Goal: Information Seeking & Learning: Learn about a topic

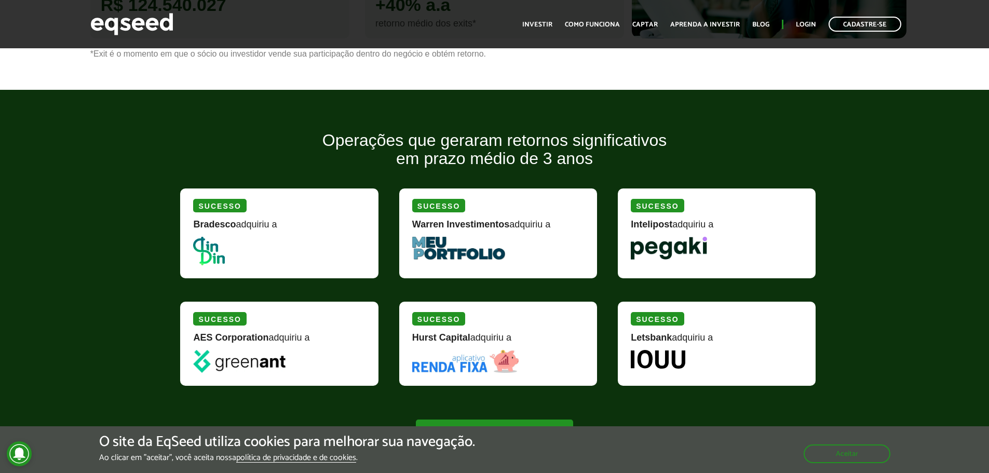
scroll to position [882, 0]
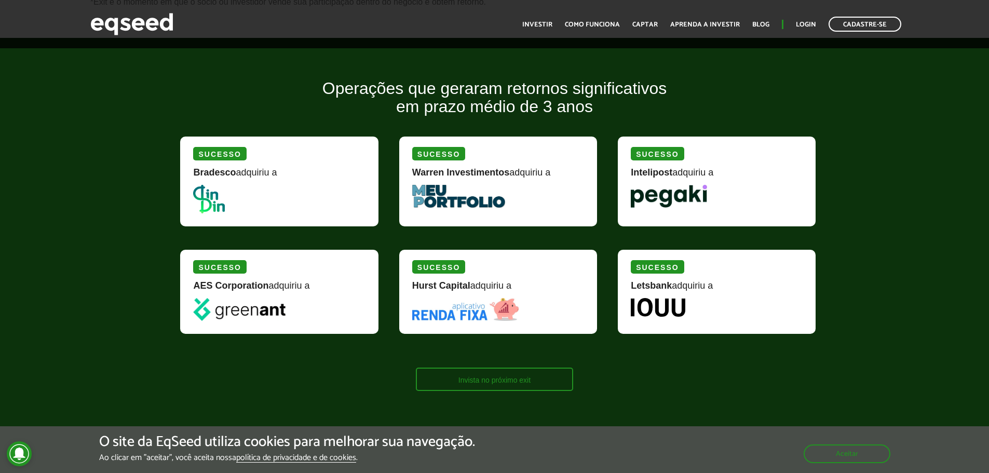
click at [463, 388] on link "Invista no próximo exit" at bounding box center [494, 378] width 157 height 23
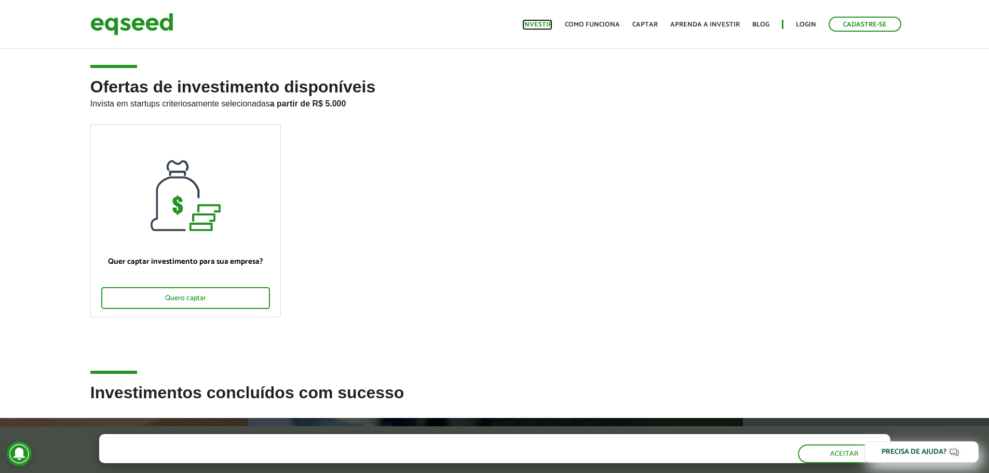
click at [544, 25] on link "Investir" at bounding box center [537, 24] width 30 height 7
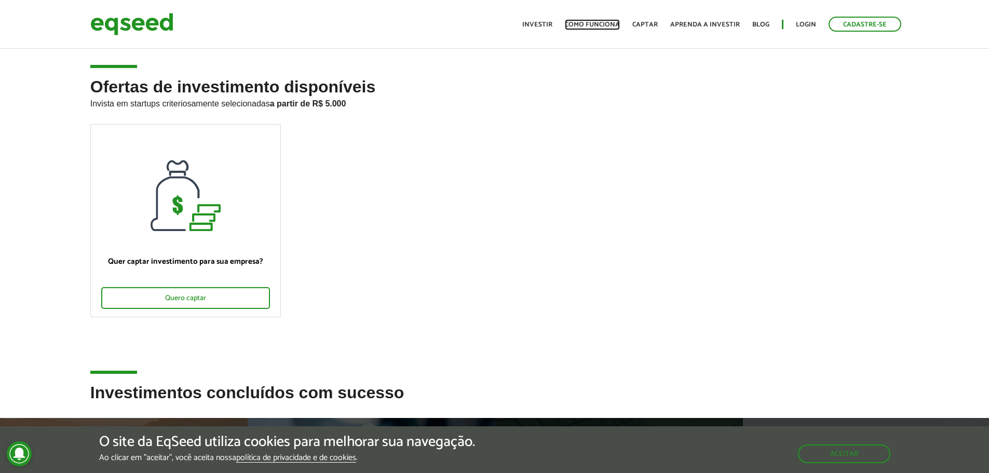
click at [597, 27] on link "Como funciona" at bounding box center [592, 24] width 55 height 7
click at [595, 21] on link "Como funciona" at bounding box center [592, 24] width 55 height 7
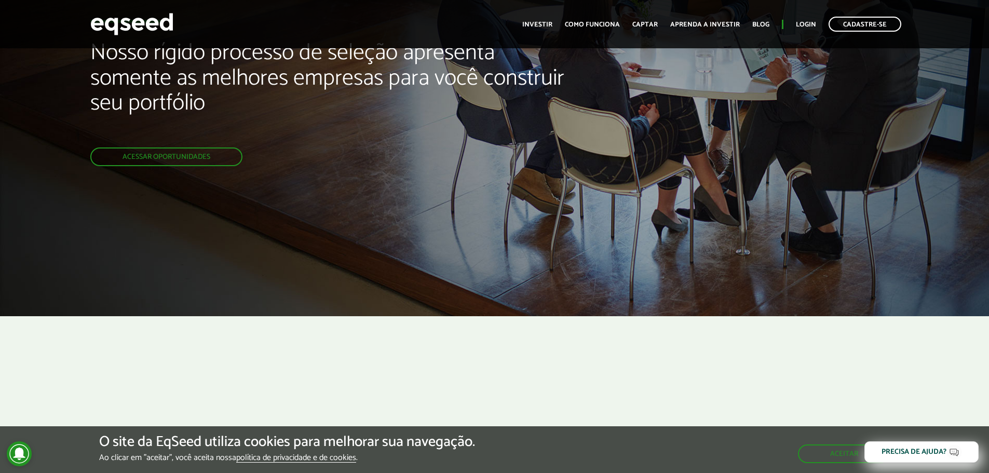
scroll to position [104, 0]
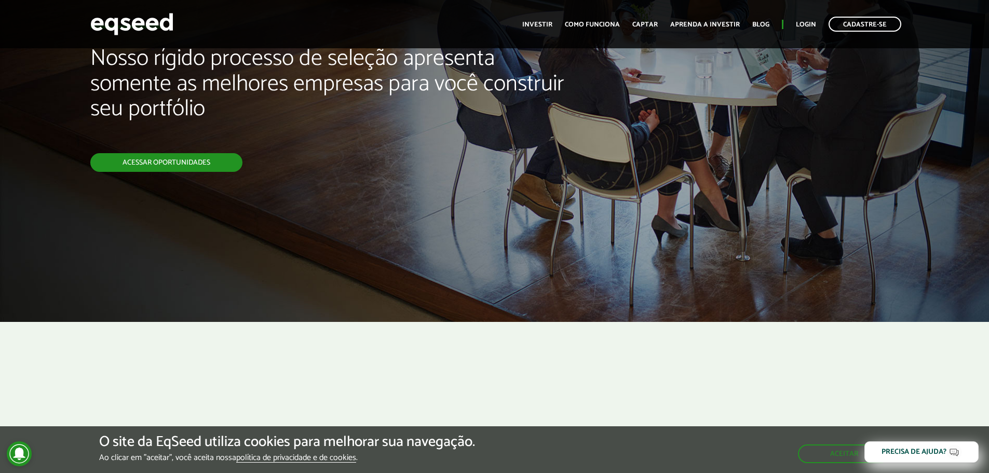
click at [195, 165] on link "Acessar oportunidades" at bounding box center [166, 162] width 152 height 19
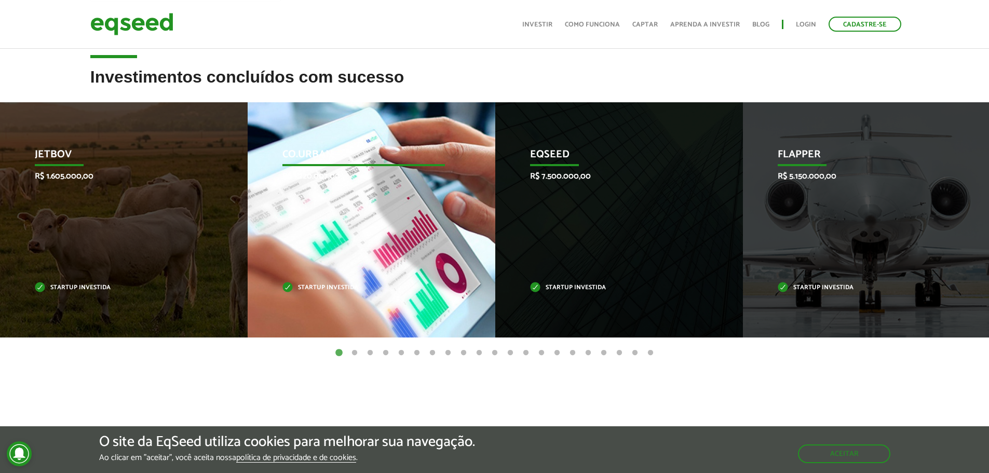
scroll to position [311, 0]
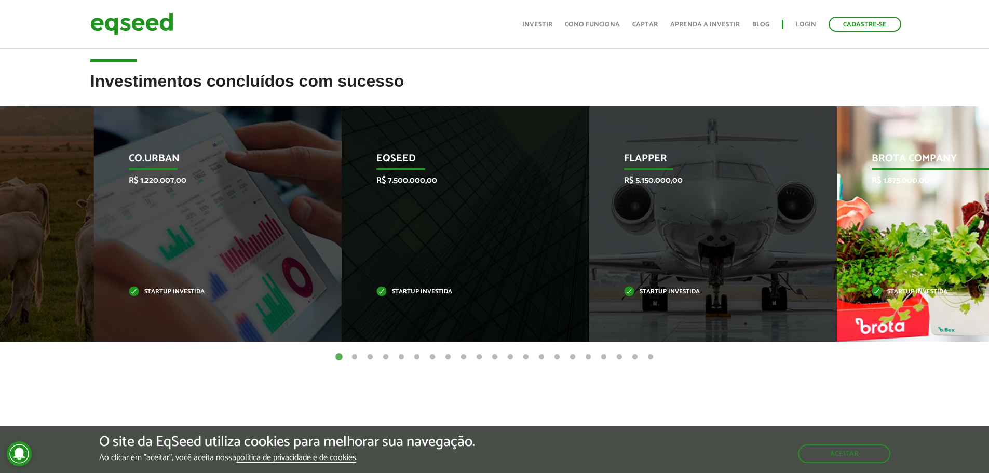
drag, startPoint x: 590, startPoint y: 231, endPoint x: 398, endPoint y: 221, distance: 191.8
click at [416, 229] on div "EqSeed R$ 7.500.000,00 Startup investida" at bounding box center [457, 223] width 232 height 235
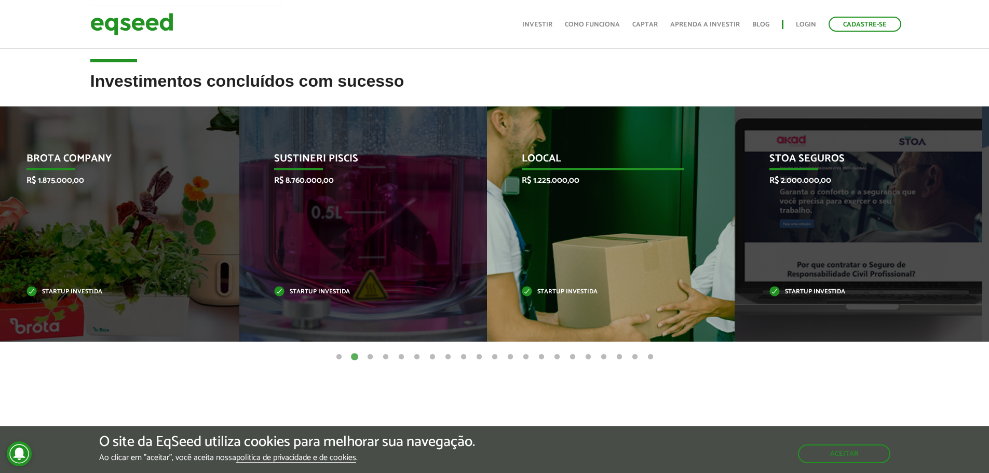
drag, startPoint x: 722, startPoint y: 222, endPoint x: 714, endPoint y: 222, distance: 8.3
click at [714, 222] on div "Loocal R$ 1.225.000,00 Startup investida" at bounding box center [603, 223] width 232 height 235
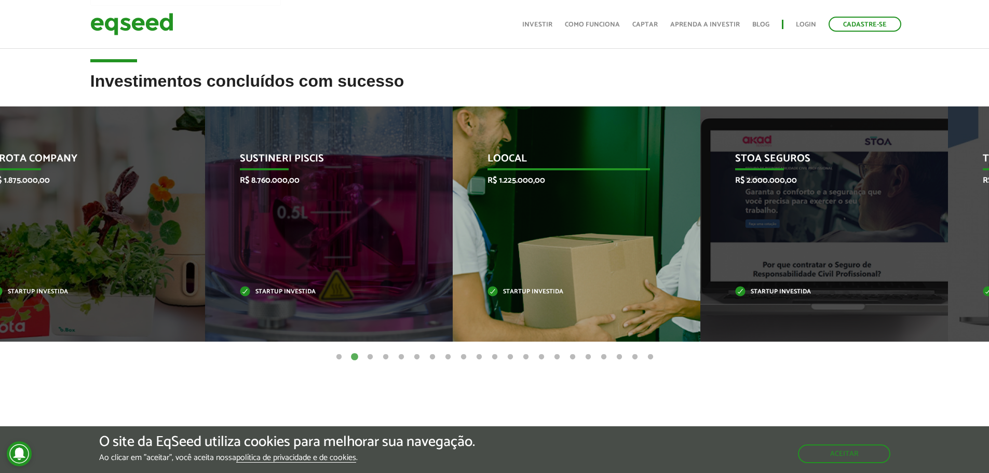
drag, startPoint x: 685, startPoint y: 220, endPoint x: 508, endPoint y: 198, distance: 178.2
click at [526, 200] on div "Loocal R$ 1.225.000,00 Startup investida" at bounding box center [569, 223] width 232 height 235
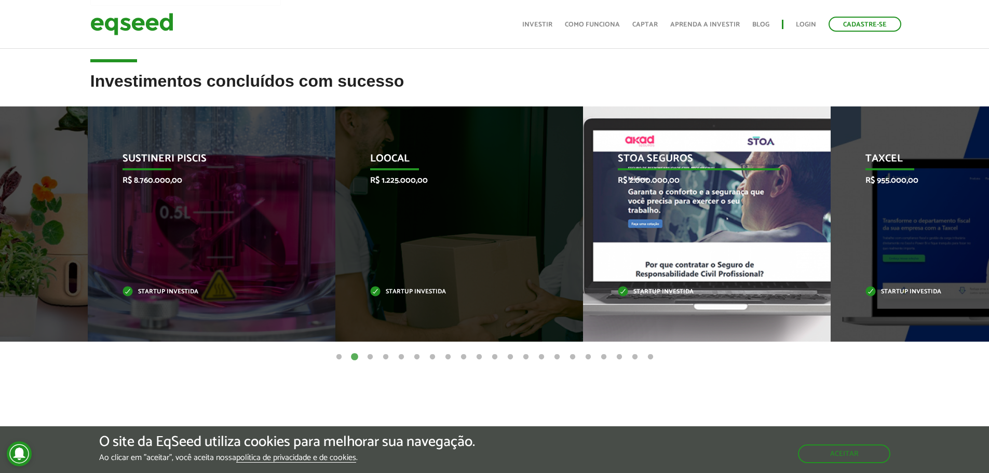
drag, startPoint x: 640, startPoint y: 215, endPoint x: 400, endPoint y: 203, distance: 241.1
click at [414, 203] on div "Loocal R$ 1.225.000,00 Startup investida" at bounding box center [451, 223] width 232 height 235
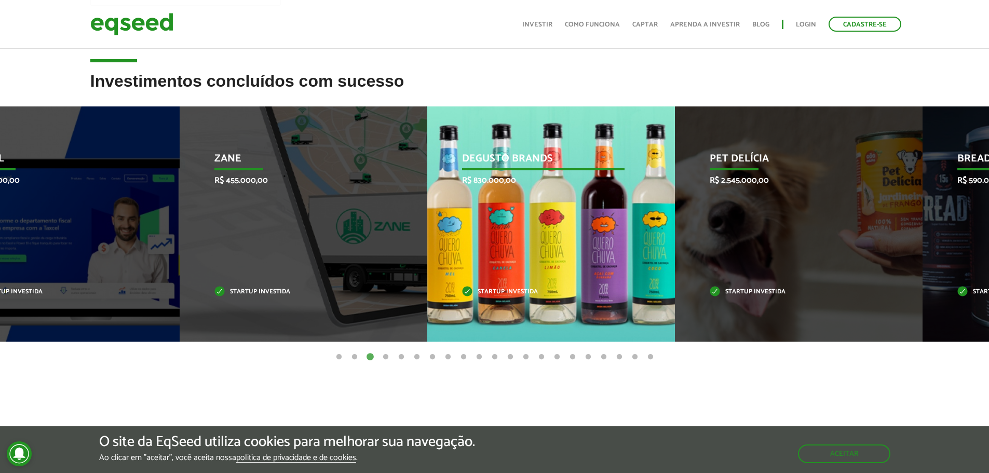
drag, startPoint x: 623, startPoint y: 241, endPoint x: 523, endPoint y: 236, distance: 100.3
click at [535, 236] on div "Degusto Brands R$ 830.000,00 Startup investida" at bounding box center [543, 223] width 232 height 235
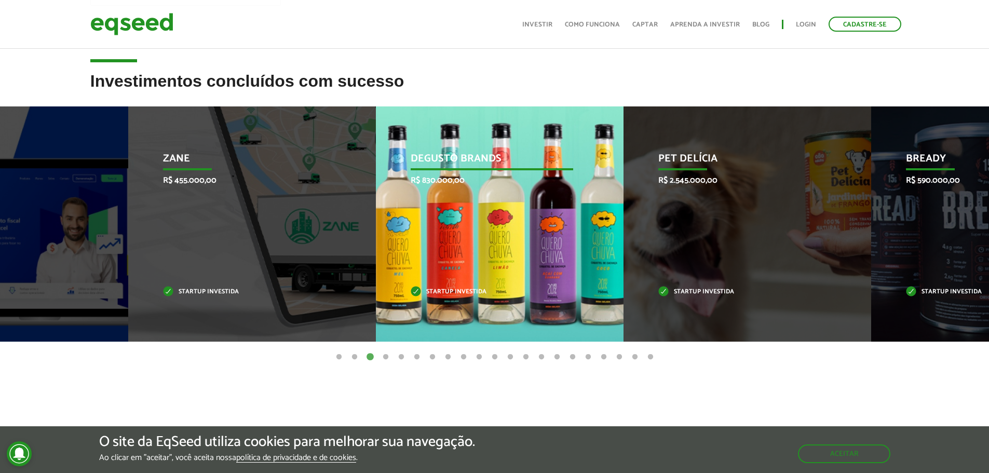
drag, startPoint x: 586, startPoint y: 241, endPoint x: 467, endPoint y: 241, distance: 119.4
click at [478, 241] on div "Degusto Brands R$ 830.000,00 Startup investida" at bounding box center [492, 223] width 232 height 235
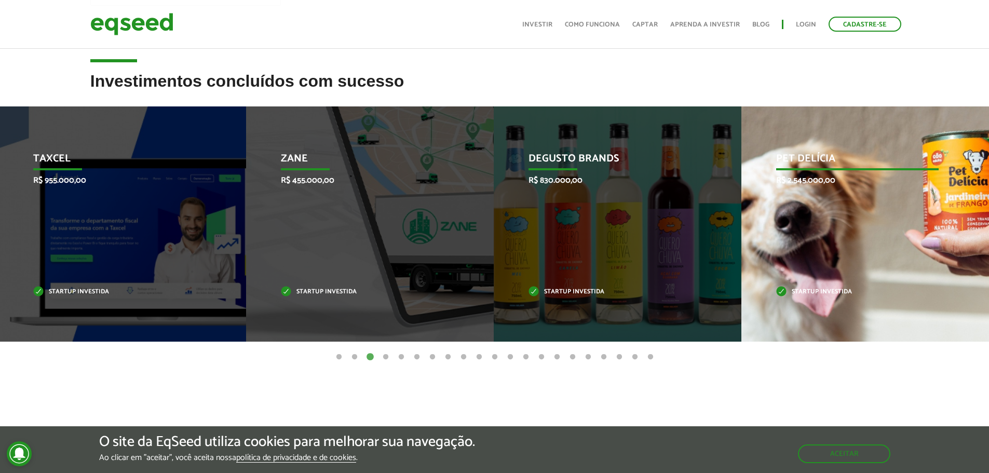
drag, startPoint x: 812, startPoint y: 259, endPoint x: 659, endPoint y: 259, distance: 153.6
click at [741, 259] on div "Pet Delícia R$ 2.545.000,00 Startup investida" at bounding box center [857, 223] width 232 height 235
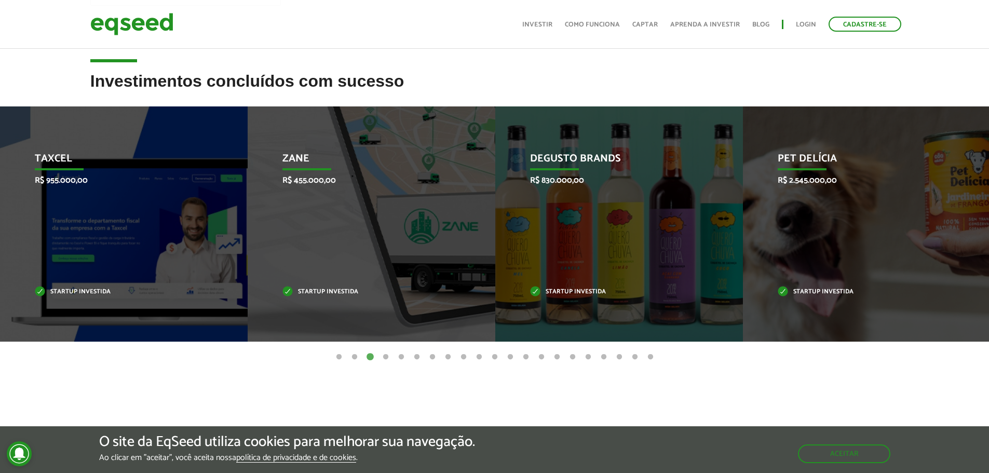
click at [387, 357] on button "4" at bounding box center [385, 357] width 10 height 10
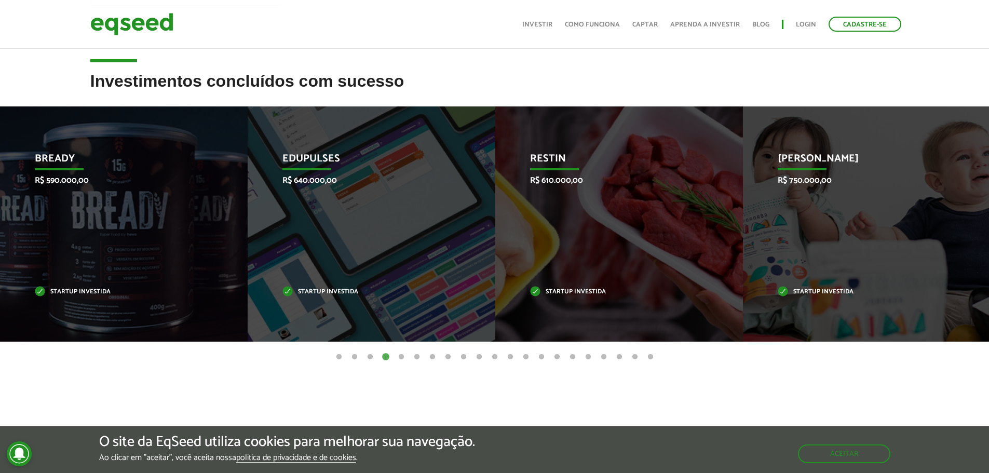
click at [398, 359] on button "5" at bounding box center [401, 357] width 10 height 10
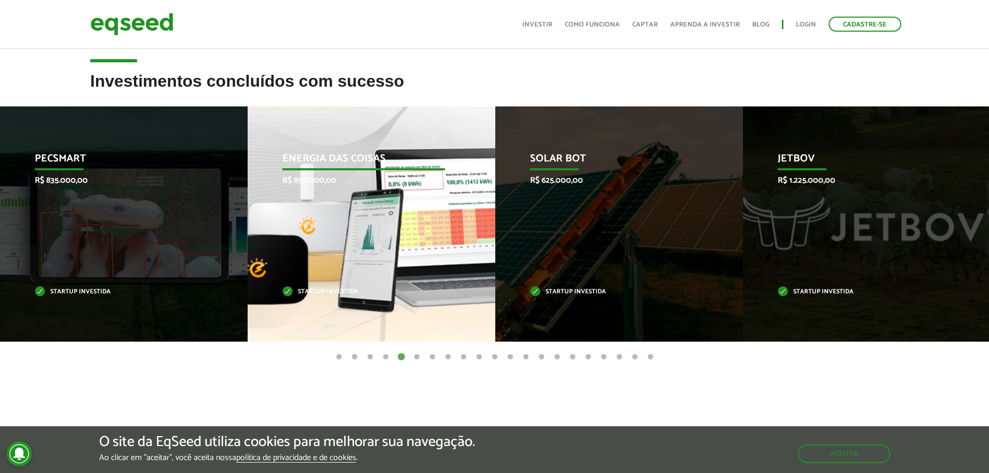
drag, startPoint x: 390, startPoint y: 235, endPoint x: 333, endPoint y: 230, distance: 57.3
drag, startPoint x: 333, startPoint y: 230, endPoint x: 321, endPoint y: 291, distance: 61.9
click at [321, 291] on p "Startup investida" at bounding box center [363, 292] width 162 height 6
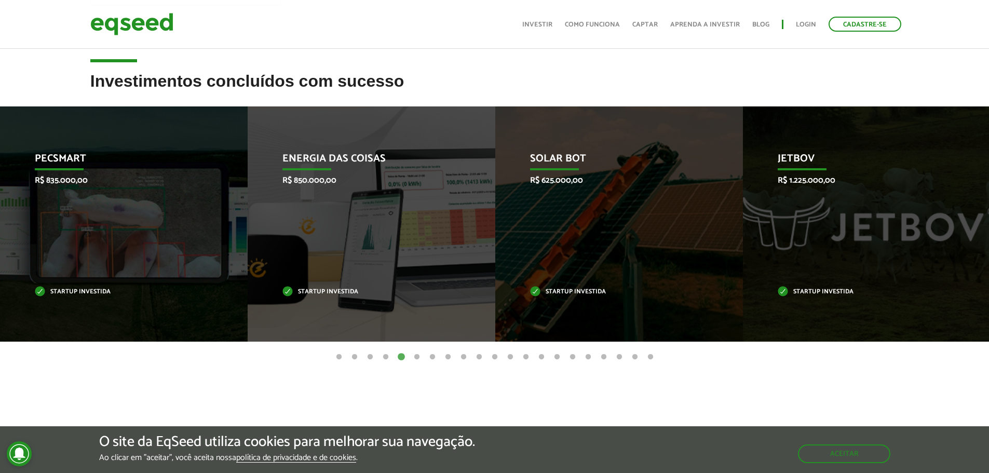
click at [417, 356] on button "6" at bounding box center [417, 357] width 10 height 10
